Goal: Transaction & Acquisition: Purchase product/service

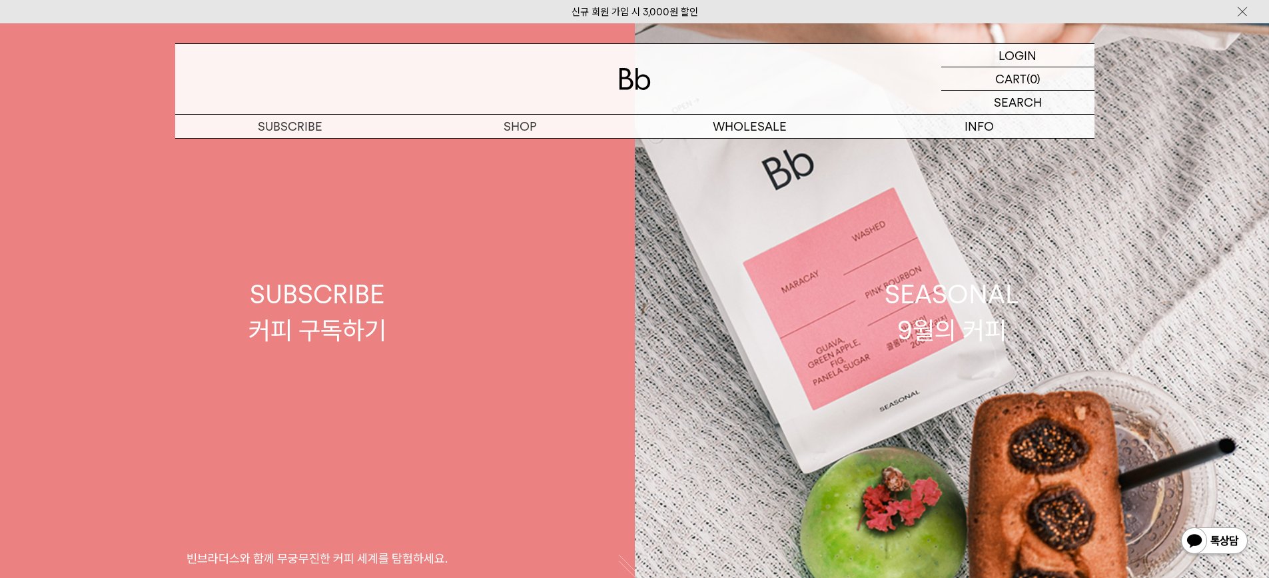
click at [351, 294] on div "SUBSCRIBE 커피 구독하기" at bounding box center [318, 311] width 138 height 71
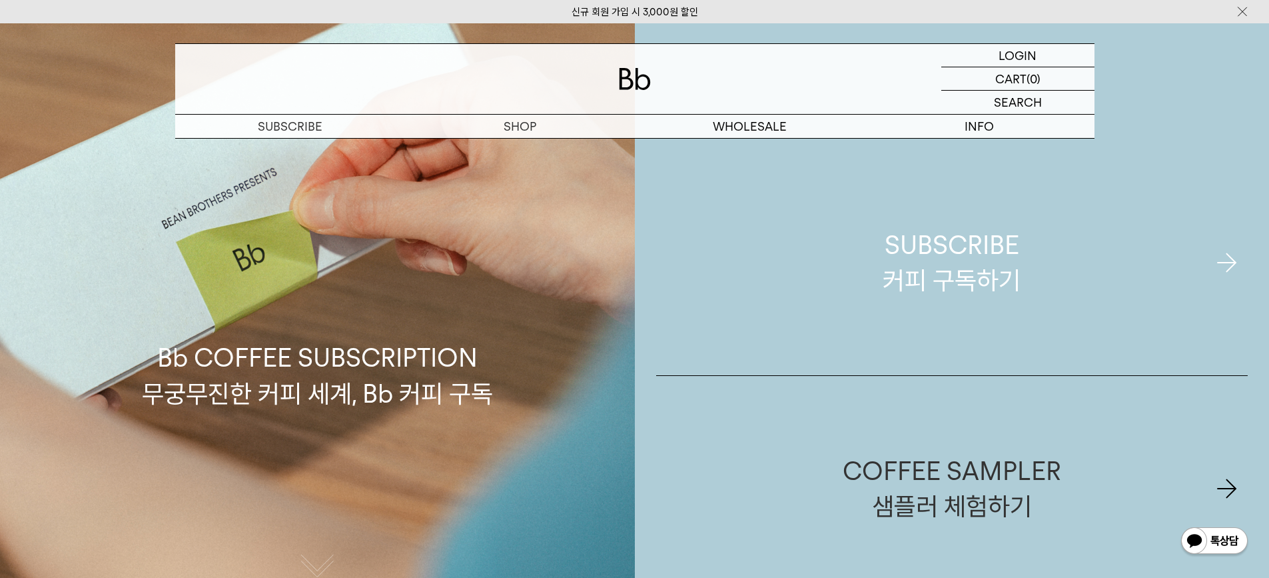
click at [973, 290] on div "SUBSCRIBE 커피 구독하기" at bounding box center [952, 262] width 138 height 71
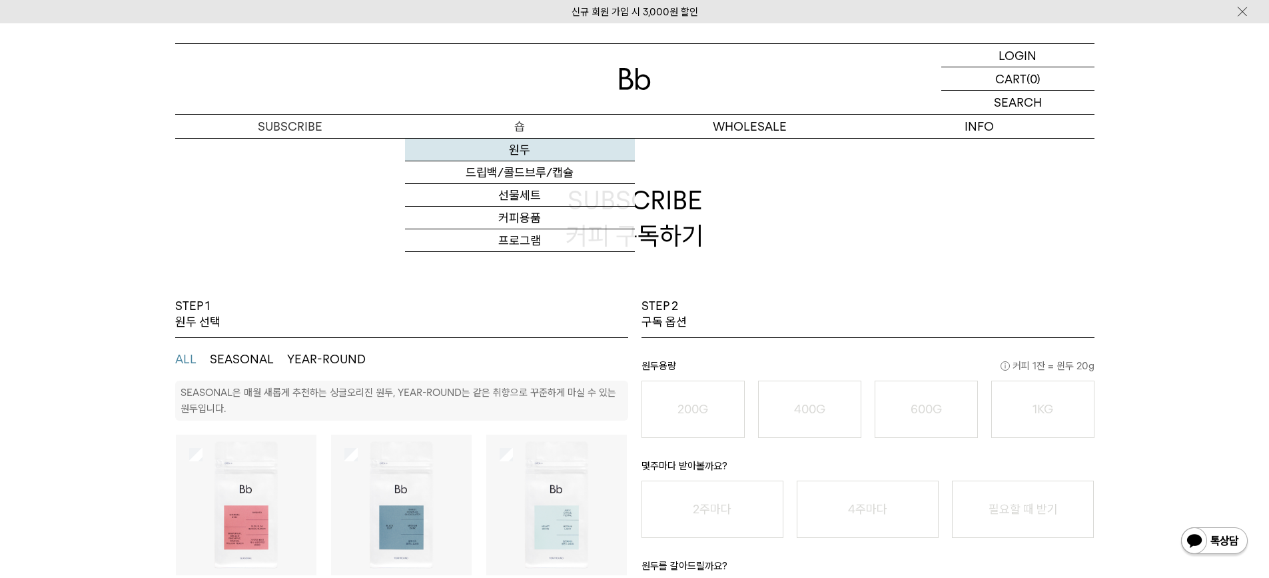
click at [520, 149] on link "원두" at bounding box center [520, 150] width 230 height 23
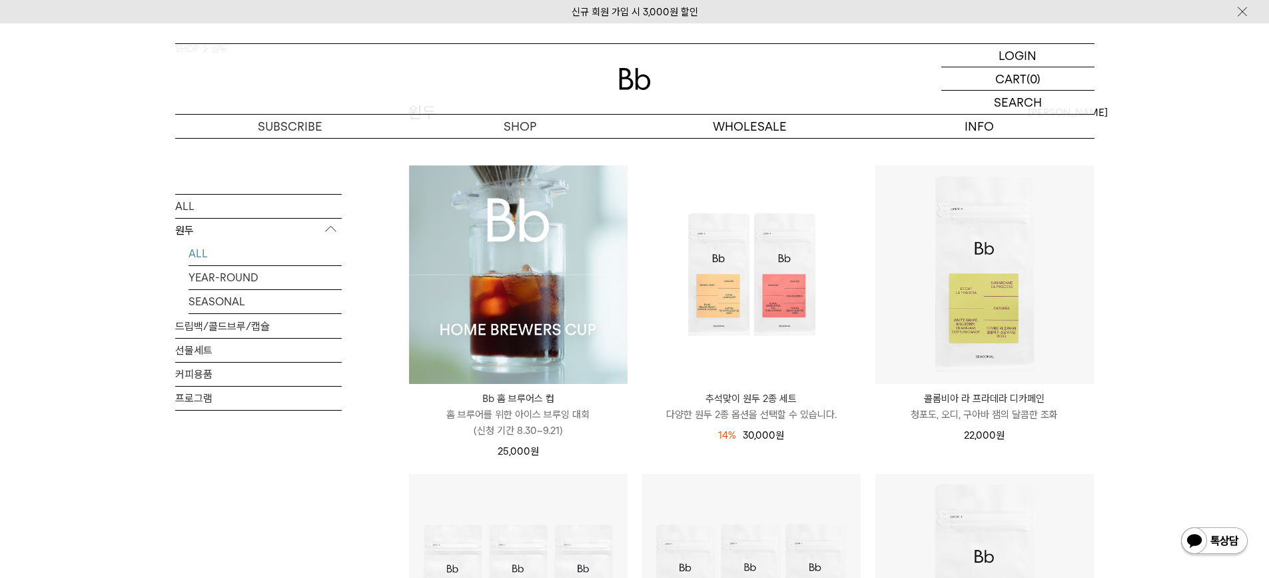
scroll to position [133, 0]
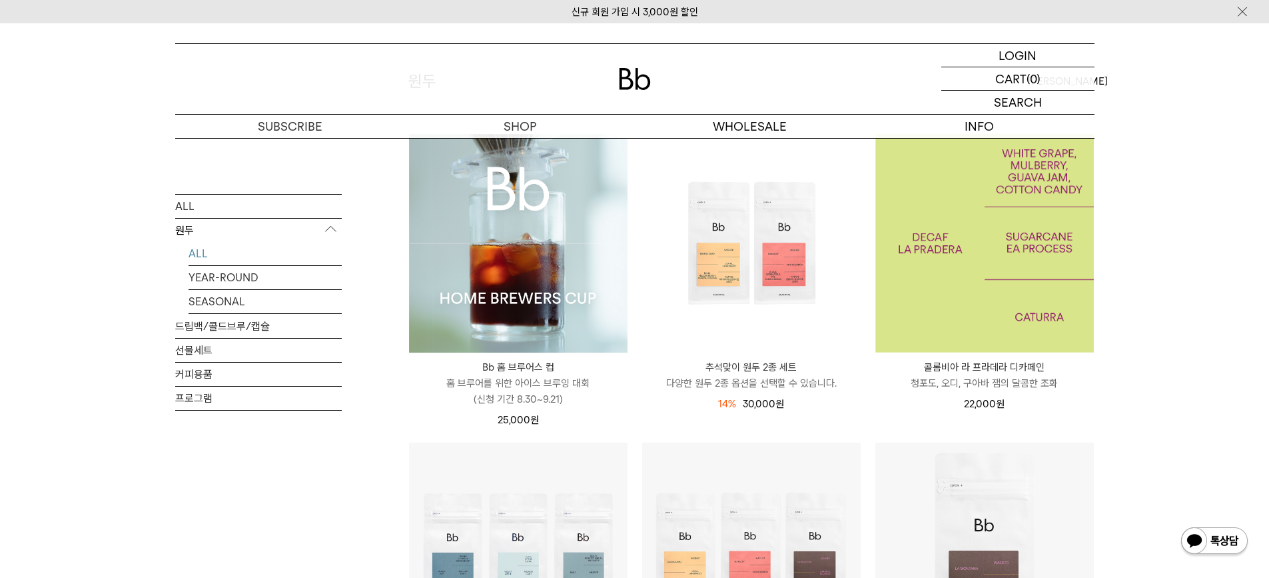
click at [965, 261] on img at bounding box center [984, 243] width 219 height 219
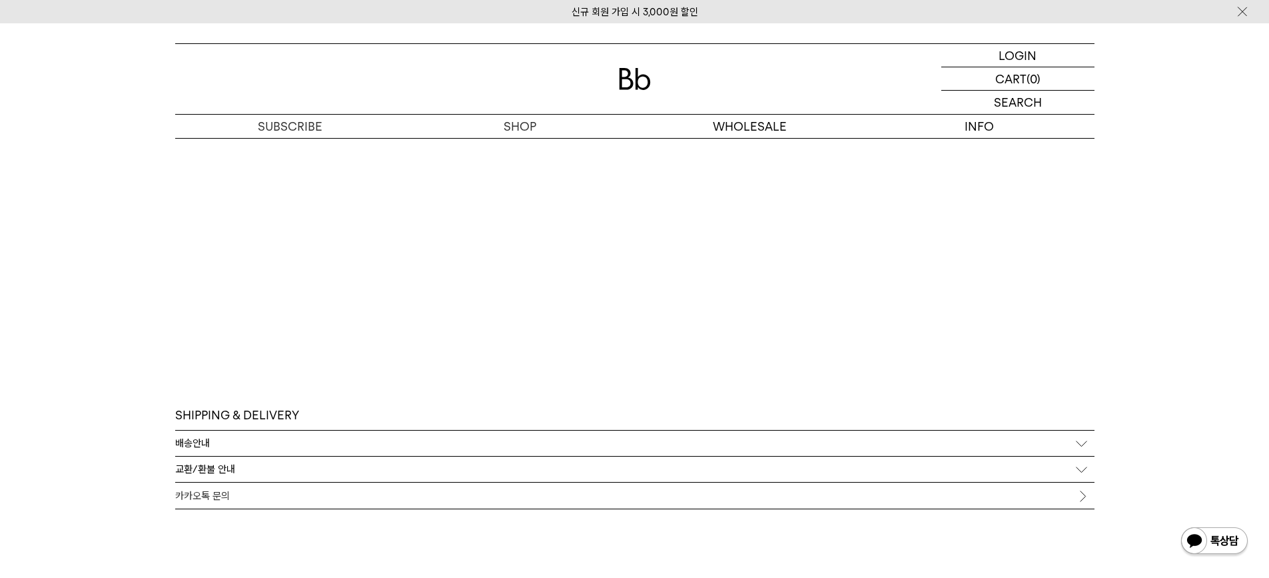
scroll to position [2397, 0]
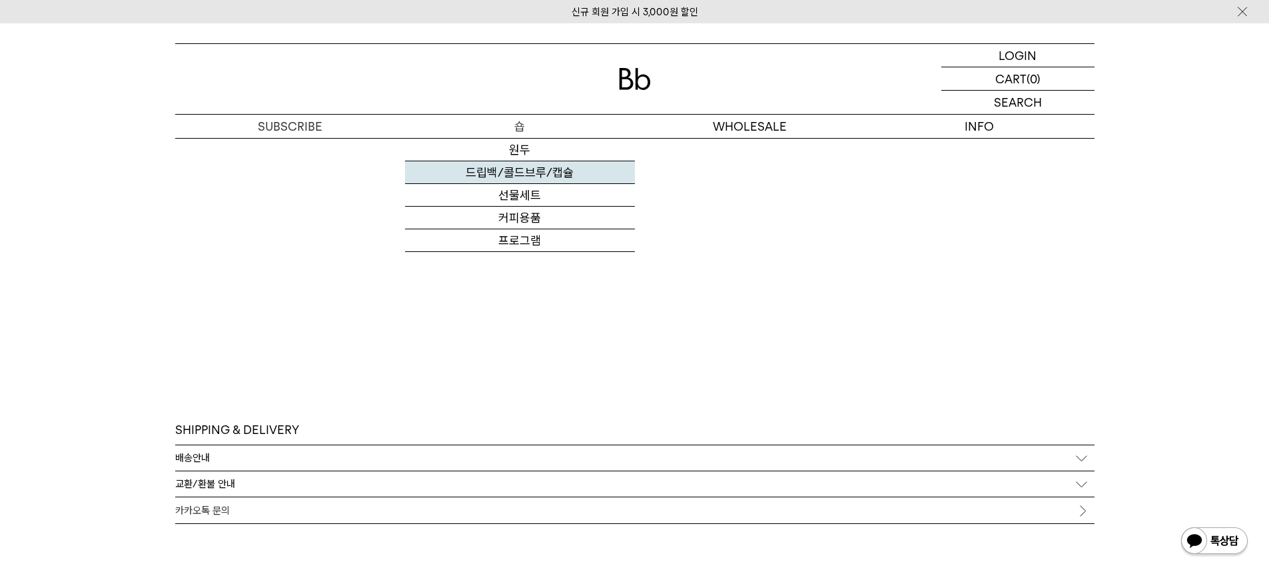
click at [525, 173] on link "드립백/콜드브루/캡슐" at bounding box center [520, 172] width 230 height 23
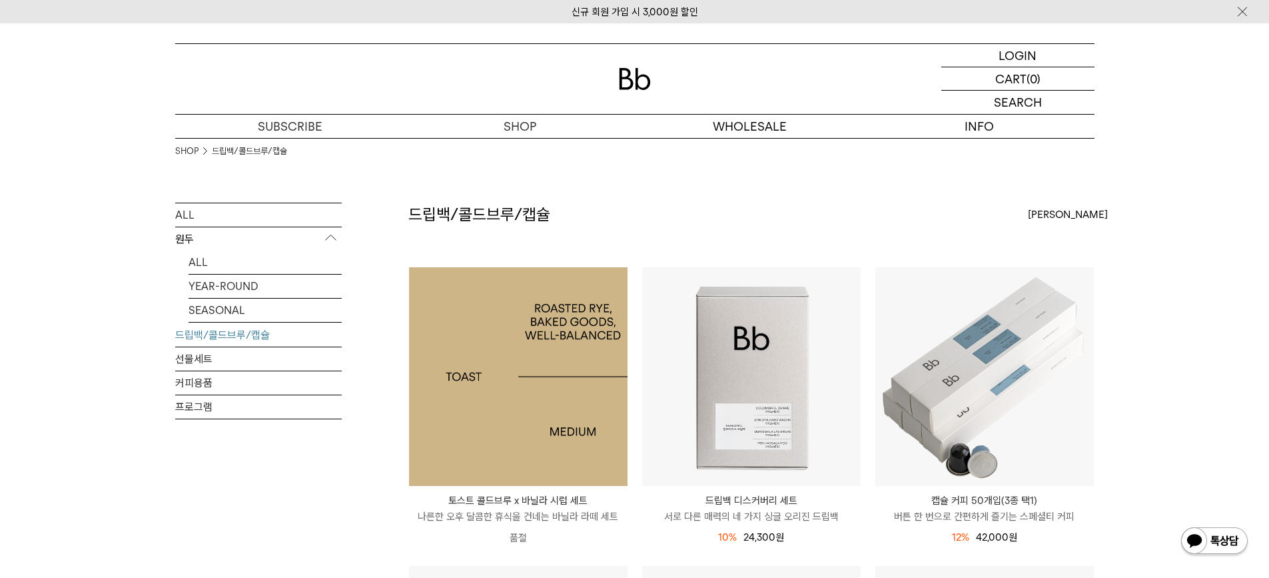
click at [466, 370] on img at bounding box center [518, 376] width 219 height 219
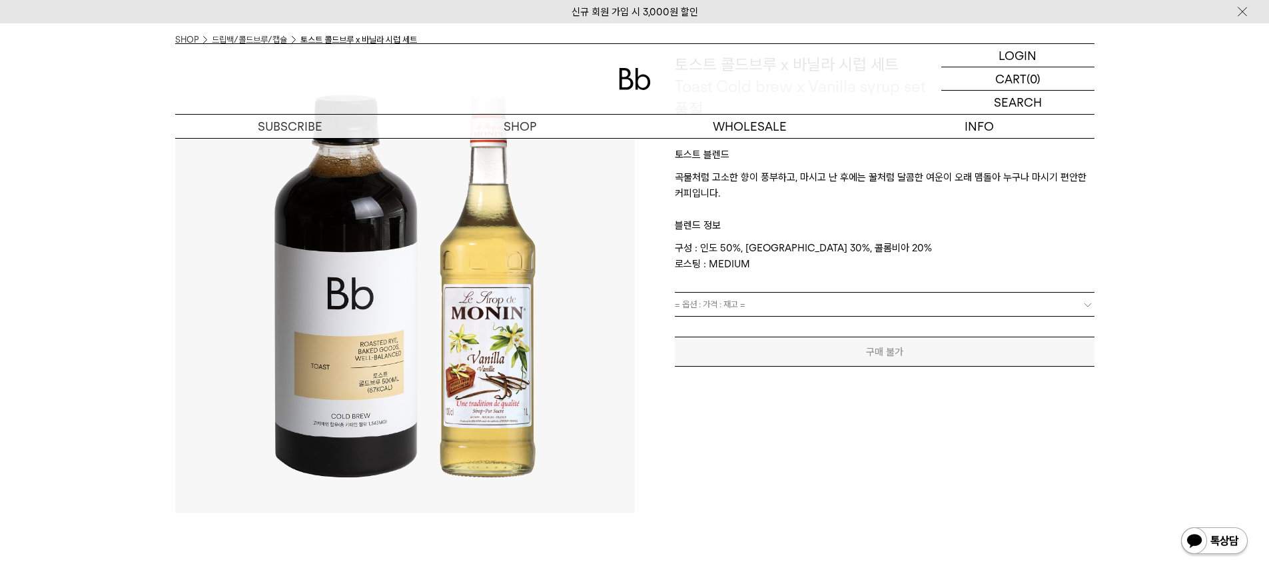
scroll to position [67, 0]
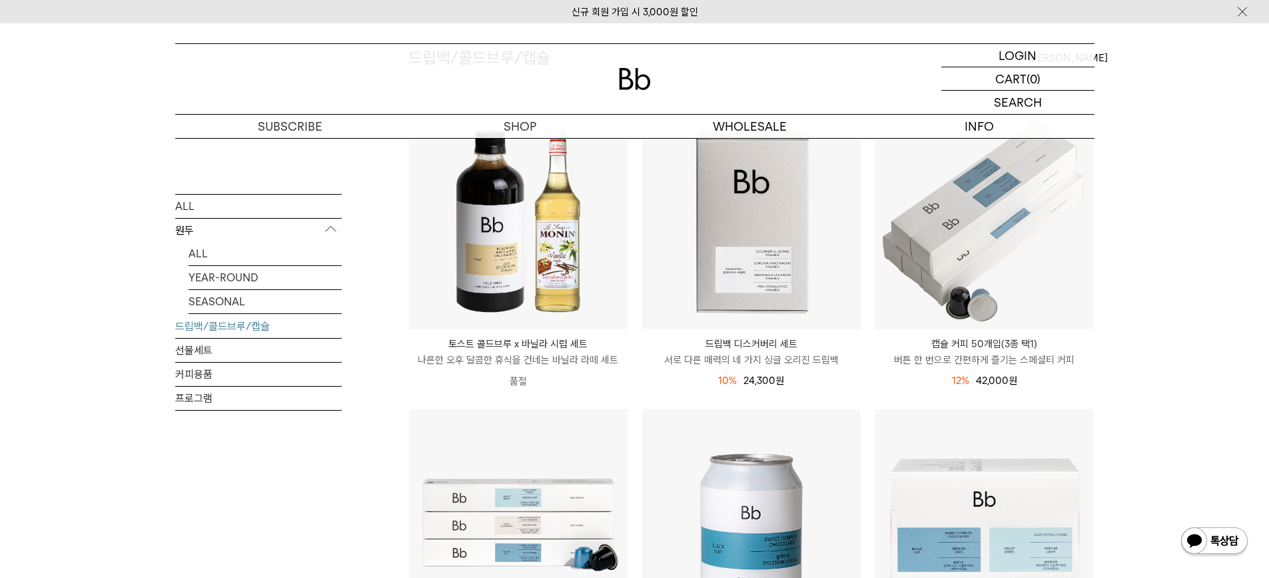
scroll to position [133, 0]
